Goal: Task Accomplishment & Management: Manage account settings

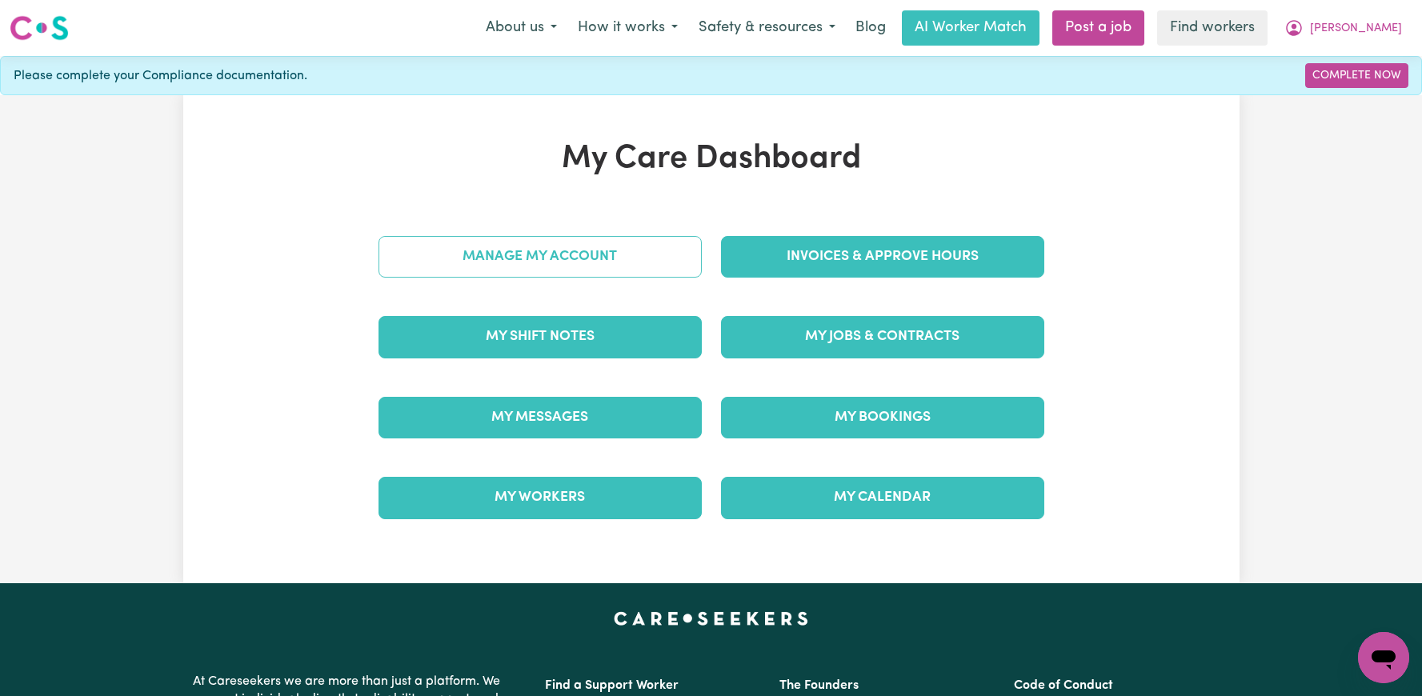
click at [555, 257] on link "Manage My Account" at bounding box center [539, 257] width 323 height 42
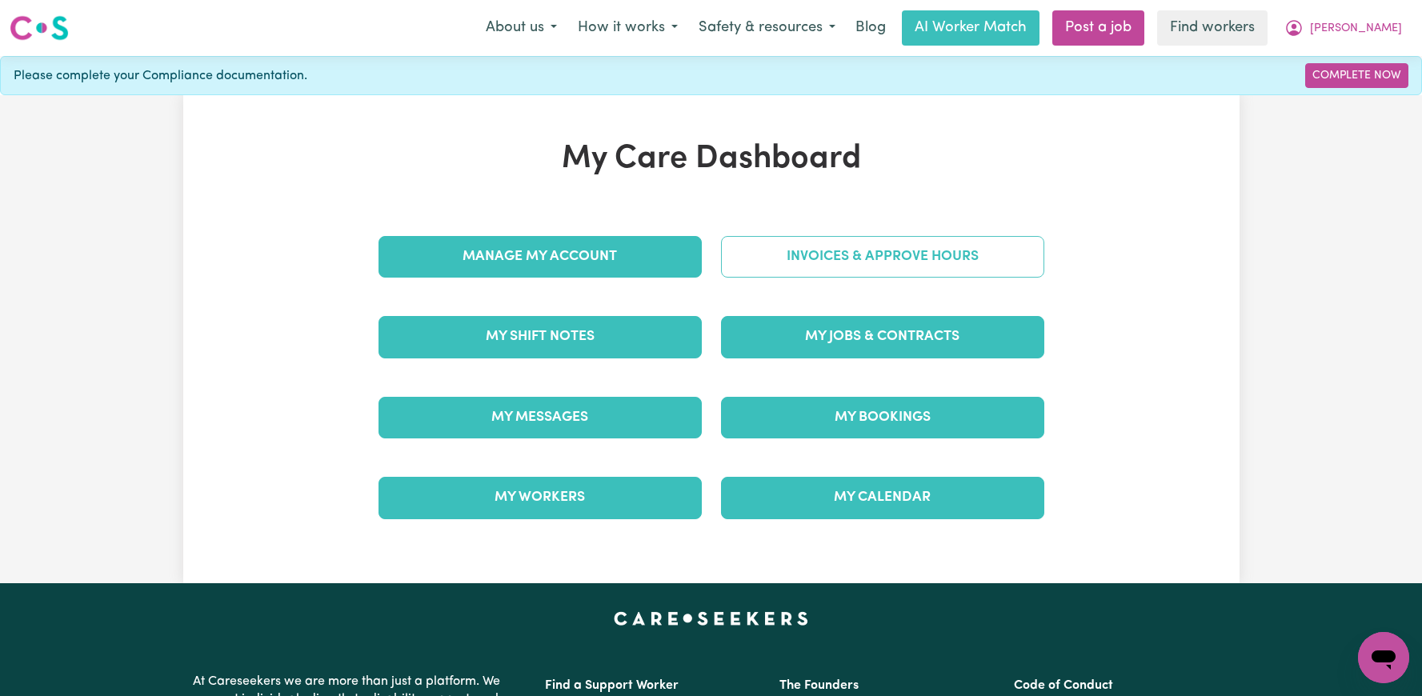
click at [778, 261] on link "Invoices & Approve Hours" at bounding box center [882, 257] width 323 height 42
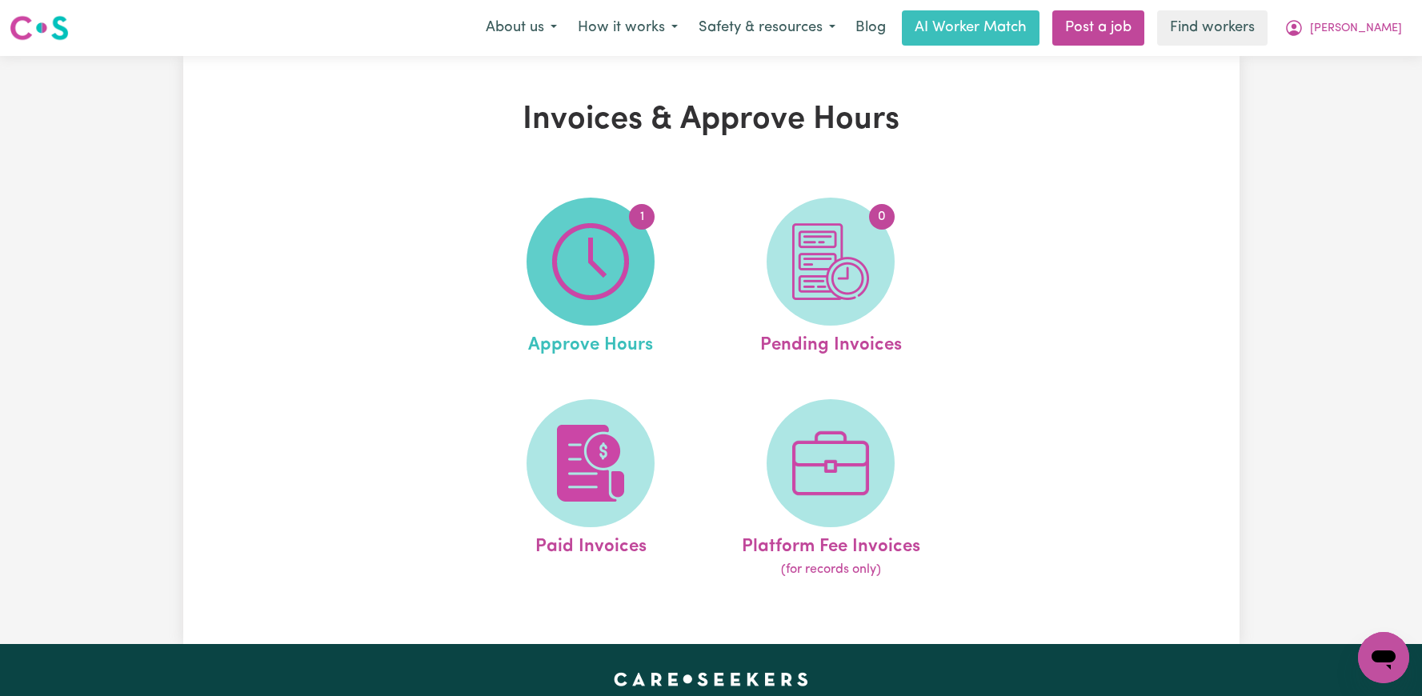
click at [597, 270] on img at bounding box center [590, 261] width 77 height 77
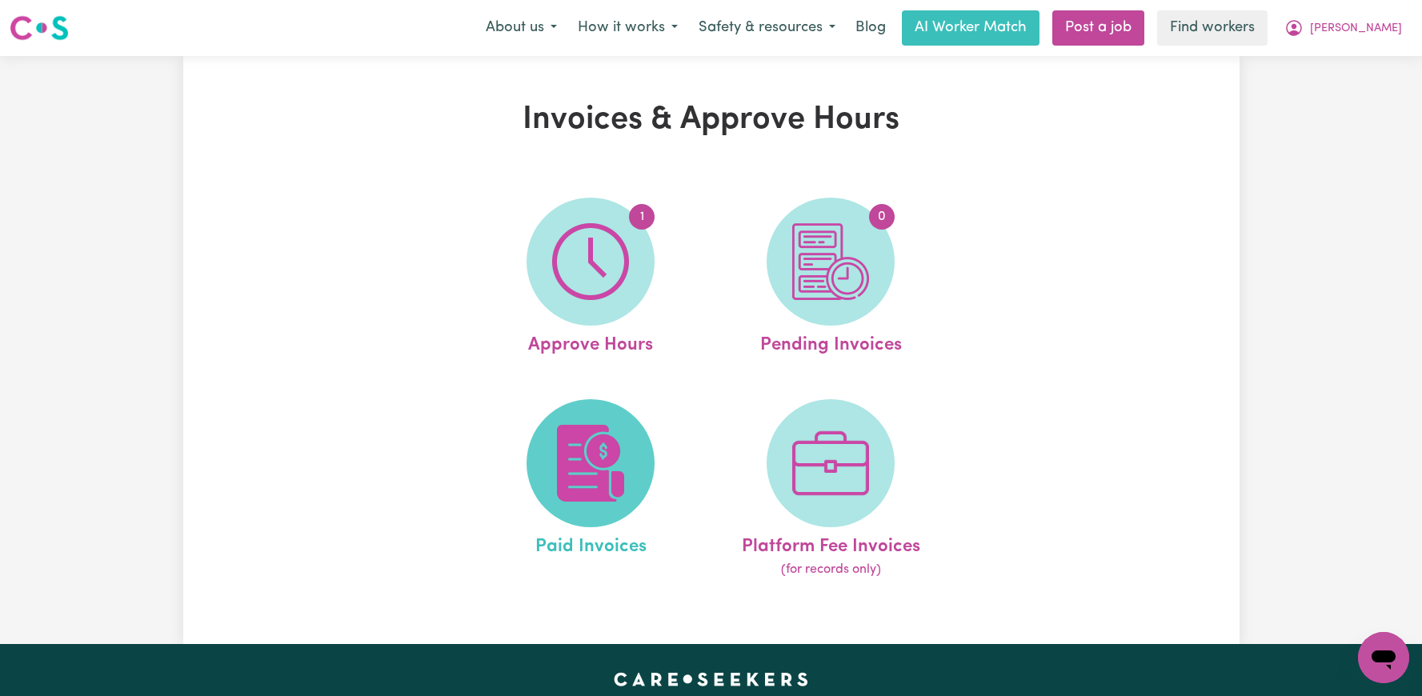
click at [581, 439] on img at bounding box center [590, 463] width 77 height 77
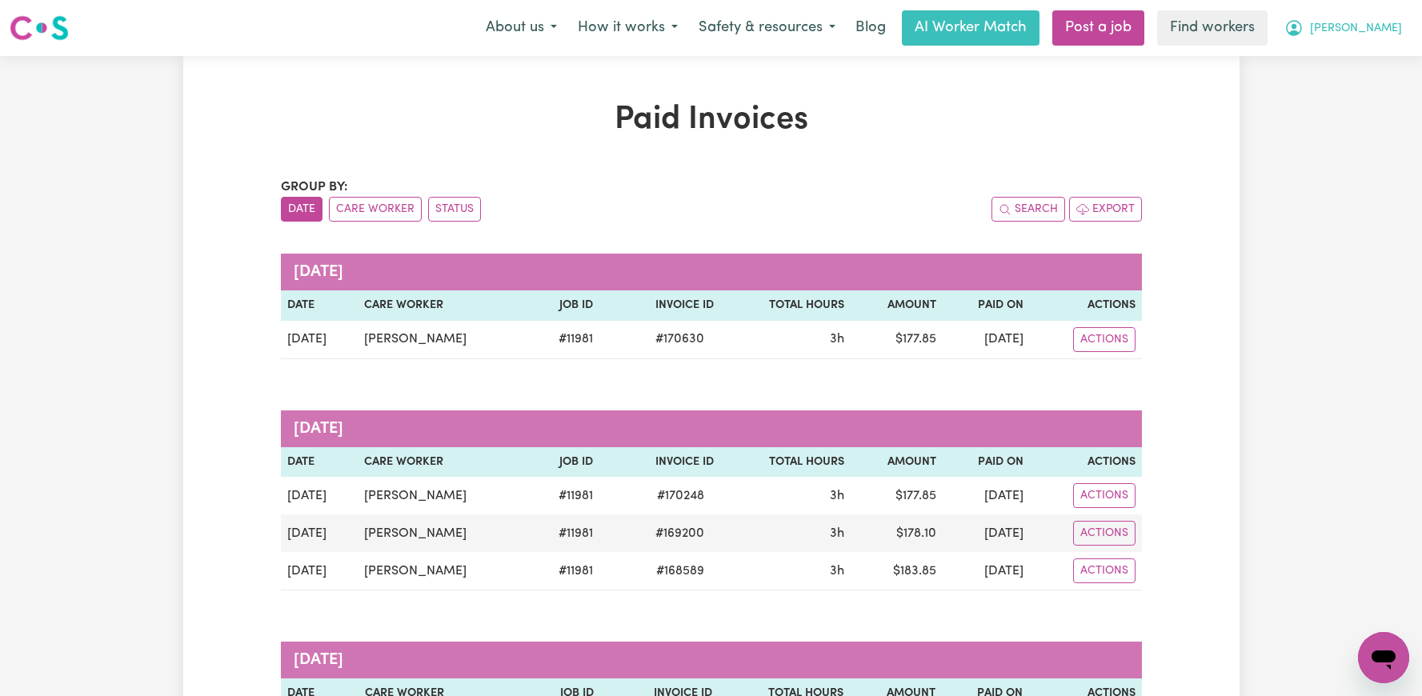
click at [1372, 28] on span "[PERSON_NAME]" at bounding box center [1356, 29] width 92 height 18
click at [1343, 84] on link "Logout" at bounding box center [1348, 92] width 126 height 30
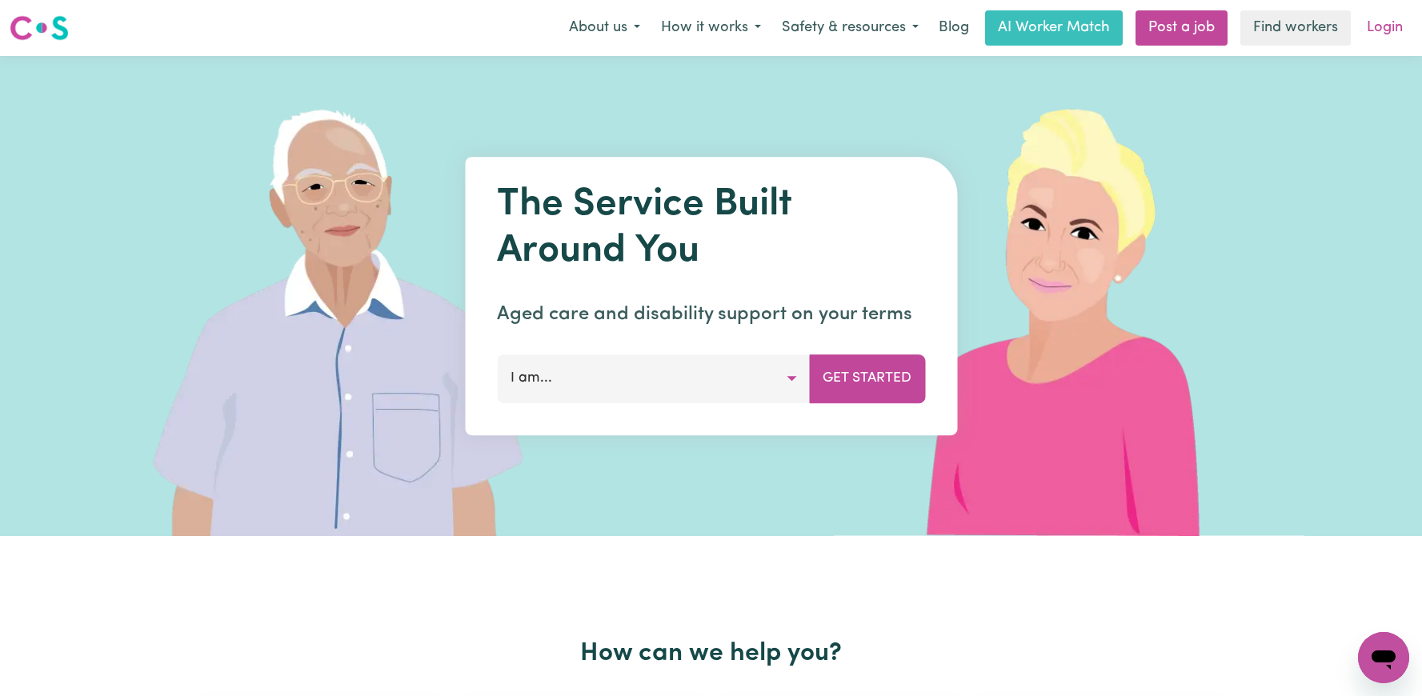
click at [1388, 34] on link "Login" at bounding box center [1384, 27] width 55 height 35
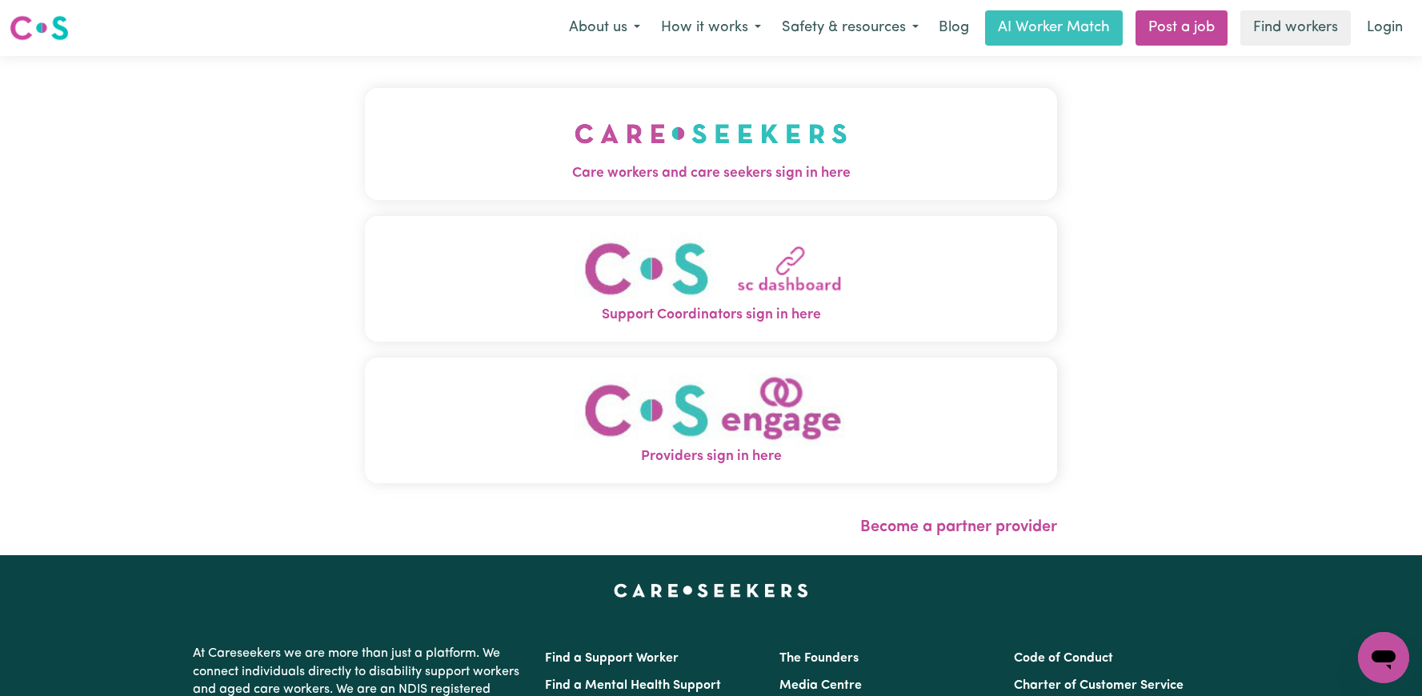
click at [686, 166] on span "Care workers and care seekers sign in here" at bounding box center [711, 173] width 692 height 21
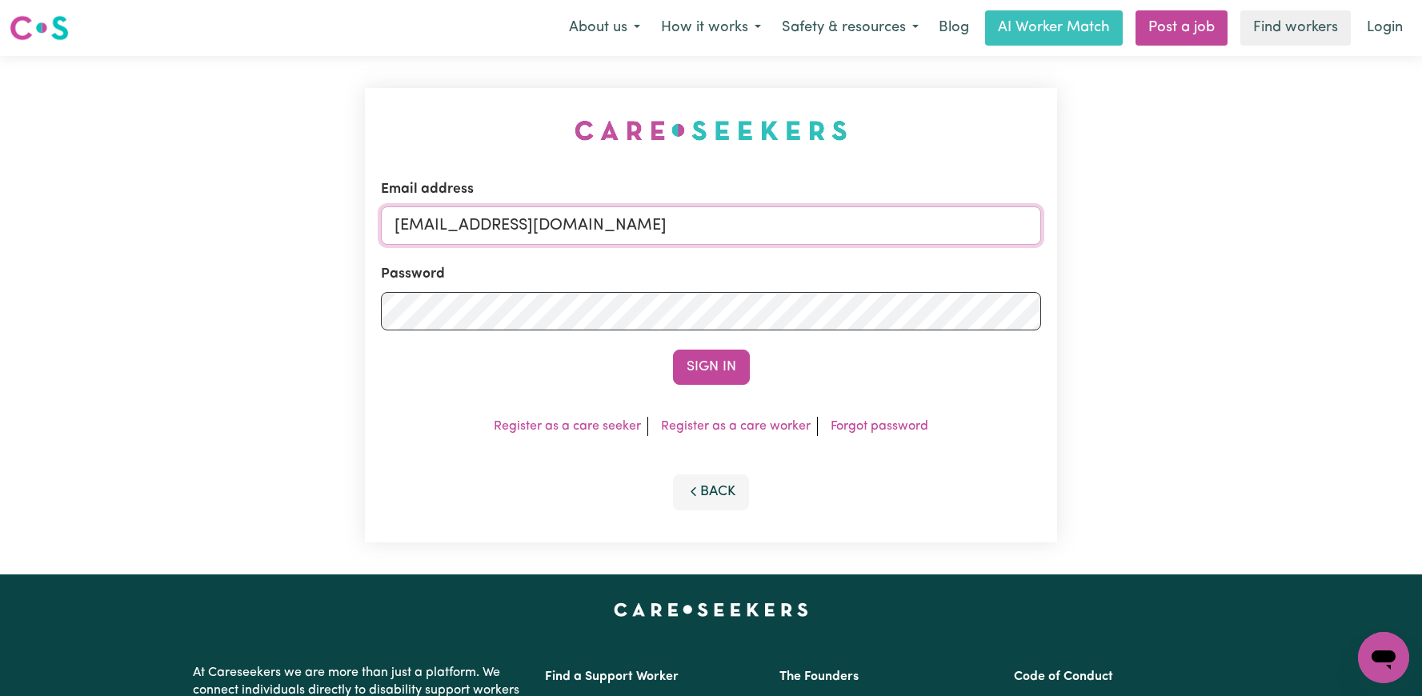
drag, startPoint x: 929, startPoint y: 230, endPoint x: 480, endPoint y: 227, distance: 448.9
click at [480, 227] on input "[EMAIL_ADDRESS][DOMAIN_NAME]" at bounding box center [711, 225] width 660 height 38
paste input "AnnaPorrecaYS"
type input "[EMAIL_ADDRESS][DOMAIN_NAME]"
click at [702, 366] on button "Sign In" at bounding box center [711, 367] width 77 height 35
